Goal: Check status: Check status

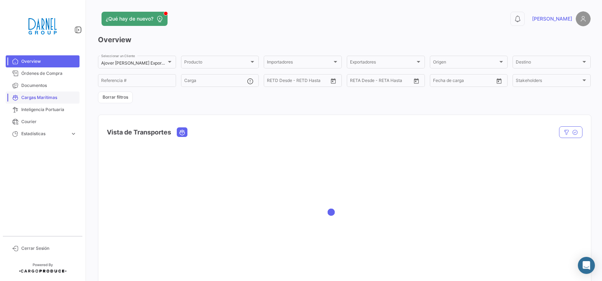
click at [40, 97] on span "Cargas Marítimas" at bounding box center [48, 97] width 55 height 6
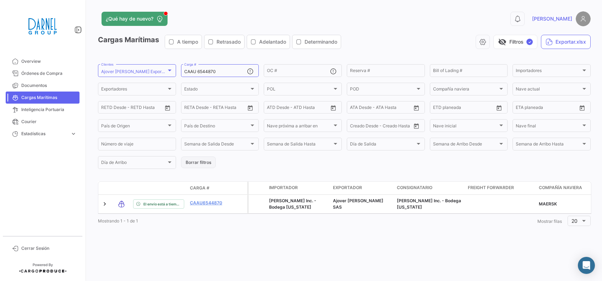
click at [195, 160] on button "Borrar filtros" at bounding box center [198, 162] width 35 height 12
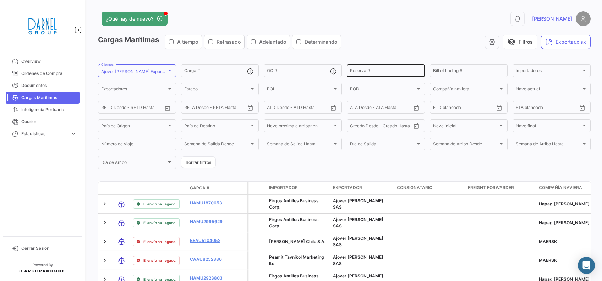
click at [371, 74] on input "Reserva #" at bounding box center [386, 71] width 72 height 5
paste input "BGA0484617"
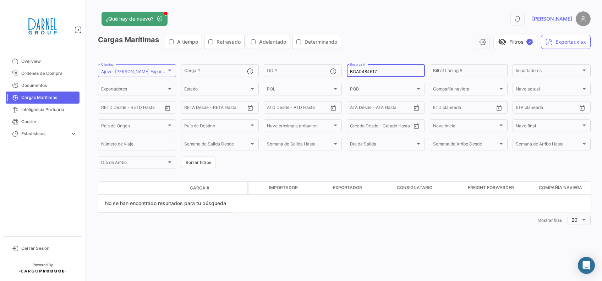
click at [389, 69] on input "BGA0484617" at bounding box center [386, 71] width 72 height 5
drag, startPoint x: 380, startPoint y: 71, endPoint x: 323, endPoint y: 71, distance: 57.1
click at [0, 0] on div "Carga # OC # BGA0484617 Reserva # Bill of Lading # Importadores Importadores Ex…" at bounding box center [0, 0] width 0 height 0
paste input "8"
type input "BGA0484618"
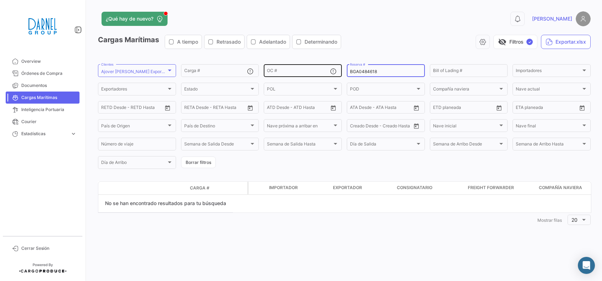
drag, startPoint x: 382, startPoint y: 70, endPoint x: 329, endPoint y: 75, distance: 53.4
click at [0, 0] on div "Carga # OC # BGA0484618 Reserva # Bill of Lading # Importadores Importadores Ex…" at bounding box center [0, 0] width 0 height 0
